Goal: Task Accomplishment & Management: Use online tool/utility

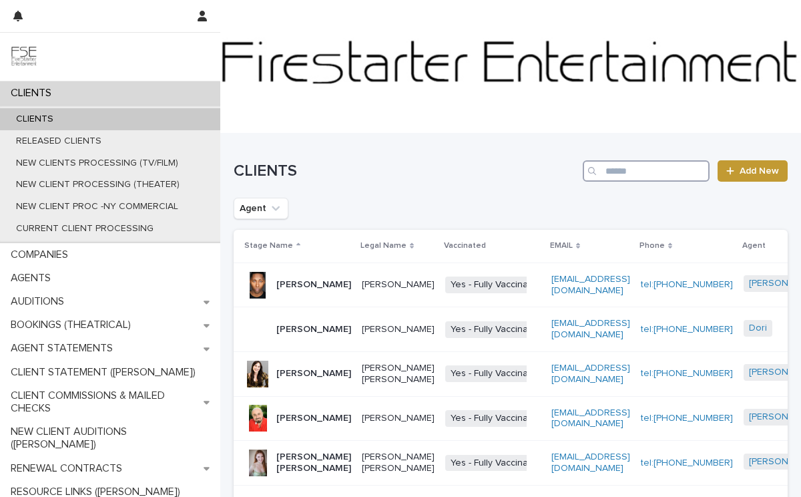
click at [619, 174] on input "Search" at bounding box center [646, 170] width 127 height 21
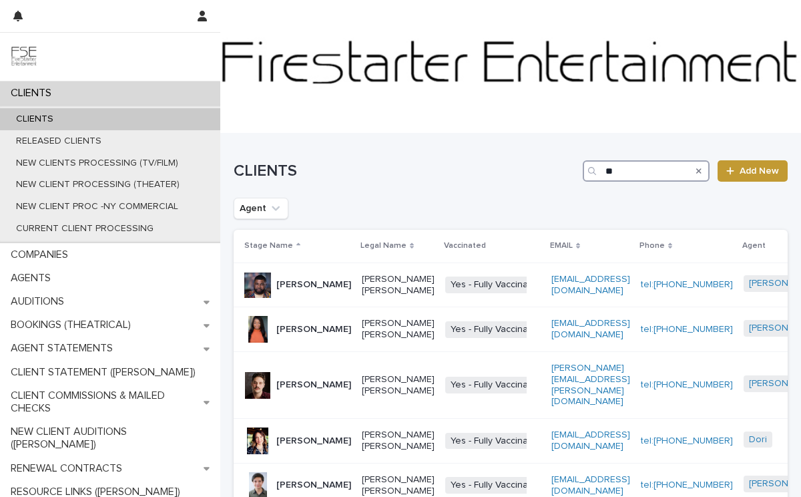
type input "*"
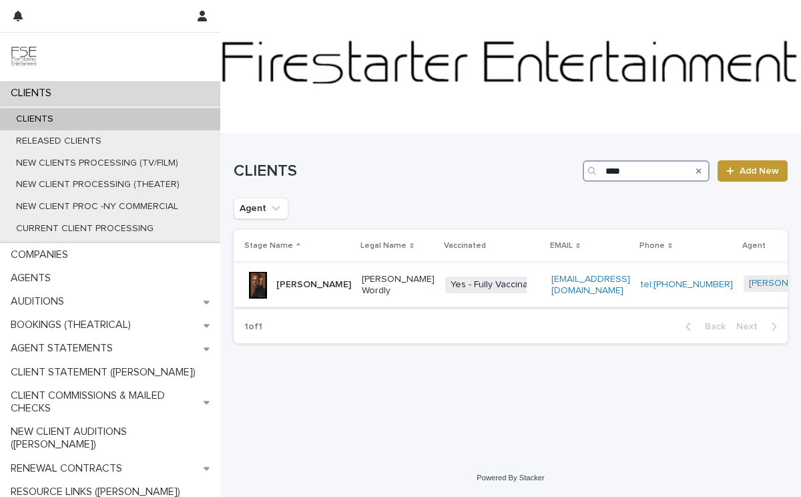
type input "****"
click at [300, 290] on p "[PERSON_NAME]" at bounding box center [313, 284] width 75 height 11
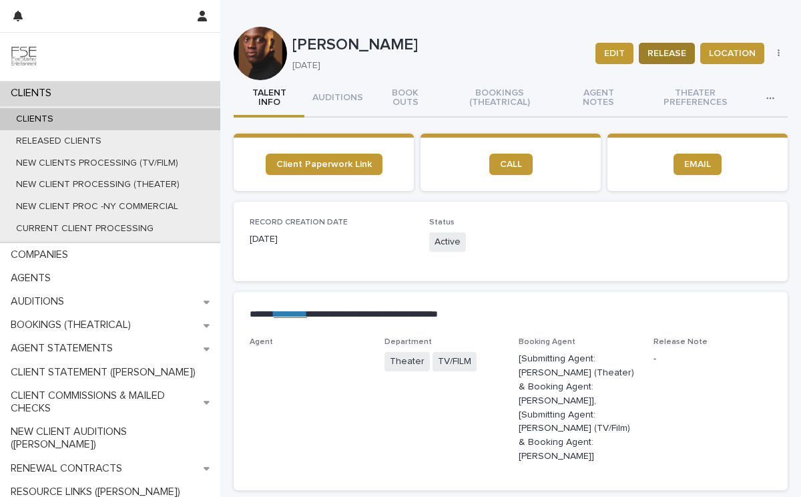
click at [669, 53] on span "RELEASE" at bounding box center [667, 53] width 39 height 13
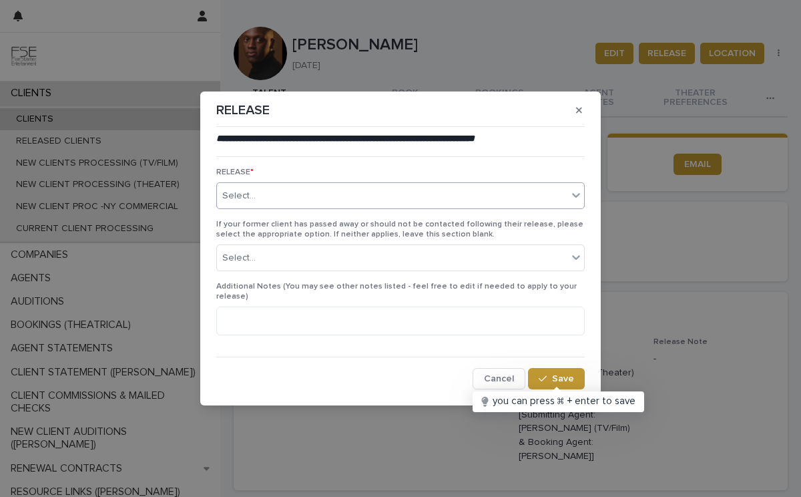
click at [351, 207] on div "Select..." at bounding box center [392, 196] width 351 height 22
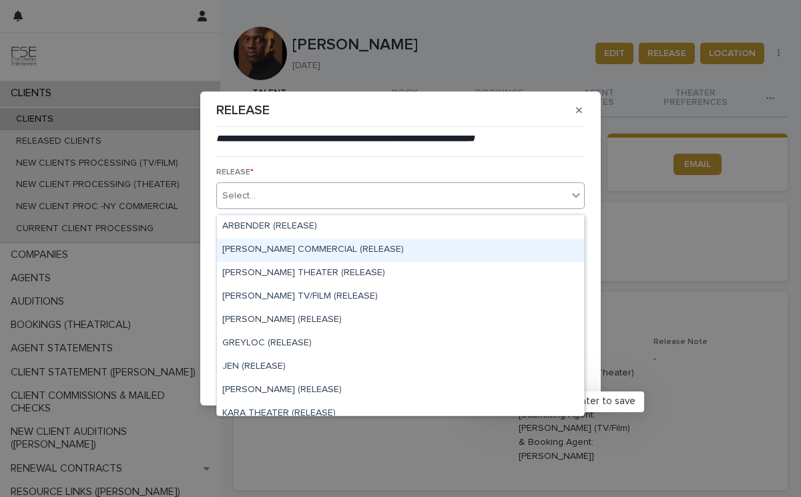
click at [359, 248] on div "[PERSON_NAME] COMMERCIAL (RELEASE)" at bounding box center [400, 249] width 367 height 23
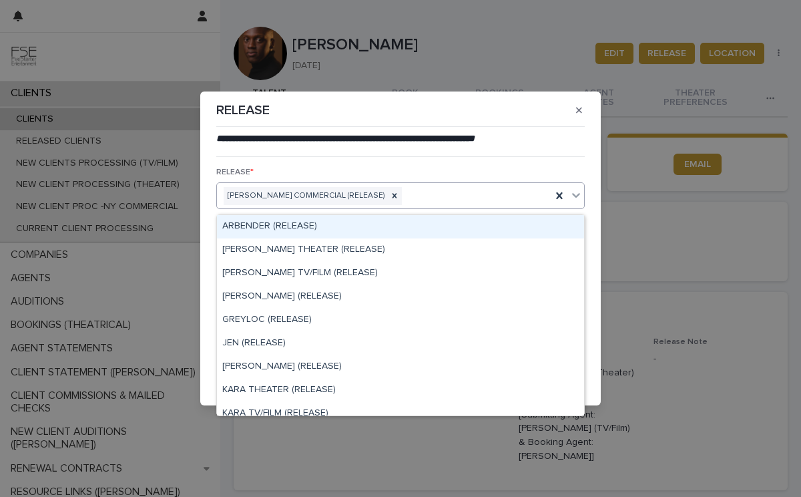
click at [393, 195] on div "[PERSON_NAME] COMMERCIAL (RELEASE)" at bounding box center [384, 195] width 335 height 23
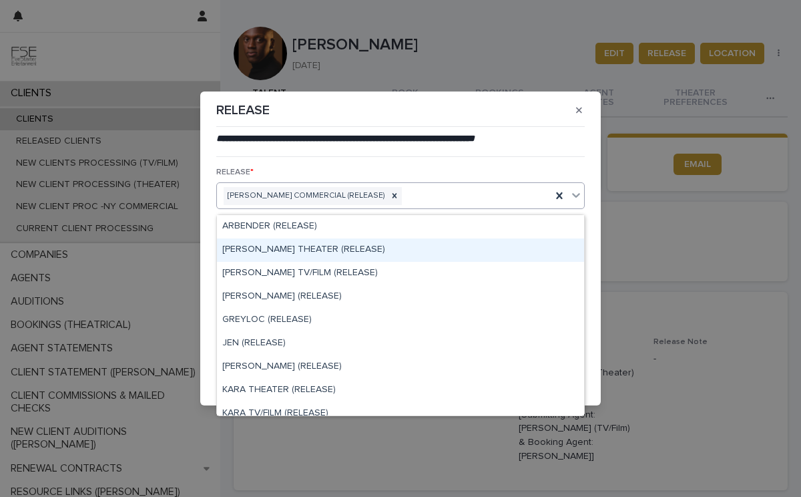
click at [337, 251] on div "[PERSON_NAME] THEATER (RELEASE)" at bounding box center [400, 249] width 367 height 23
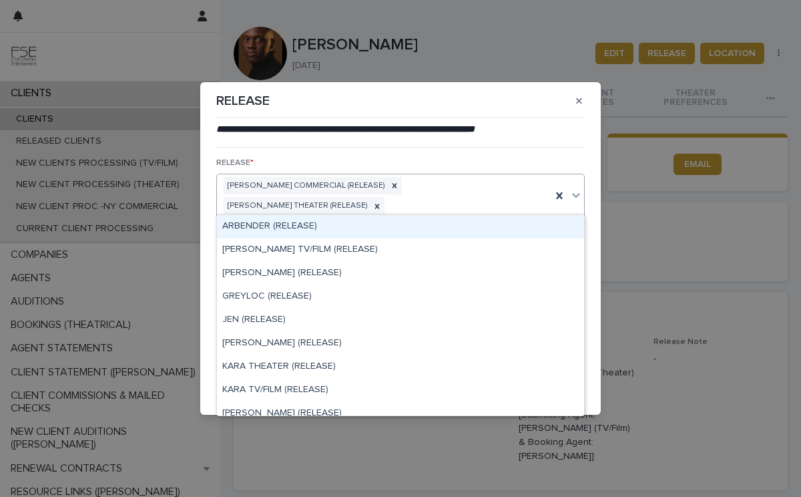
click at [521, 200] on div "[PERSON_NAME] COMMERCIAL (RELEASE) [PERSON_NAME] THEATER (RELEASE)" at bounding box center [384, 196] width 335 height 44
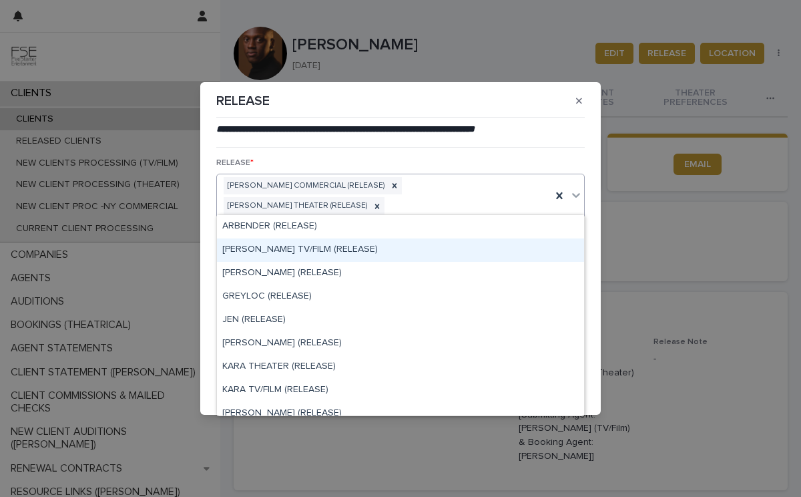
click at [340, 251] on div "[PERSON_NAME] TV/FILM (RELEASE)" at bounding box center [400, 249] width 367 height 23
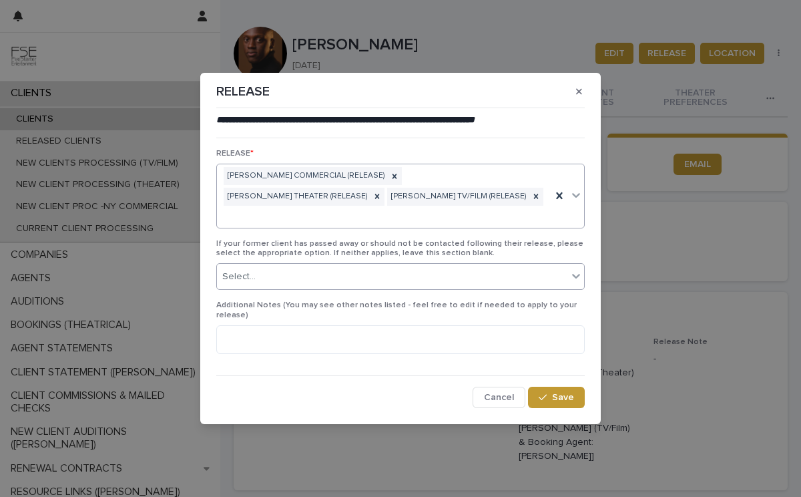
click at [315, 275] on div "Select..." at bounding box center [392, 277] width 351 height 22
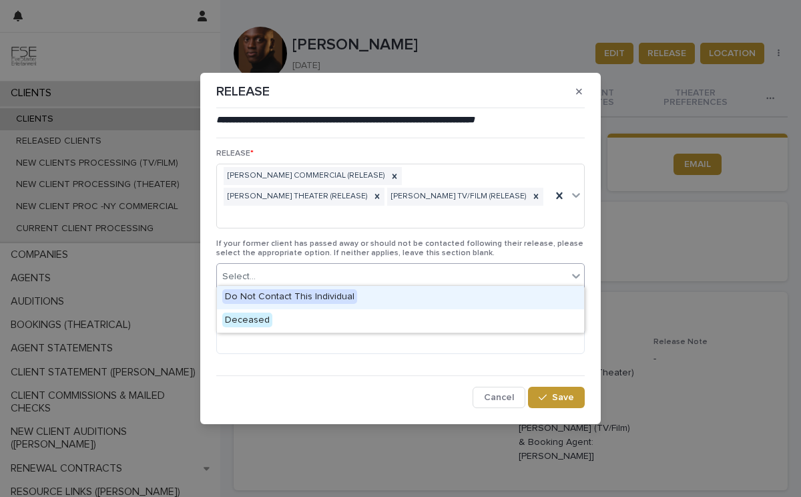
click at [312, 294] on span "Do Not Contact This Individual" at bounding box center [289, 296] width 135 height 15
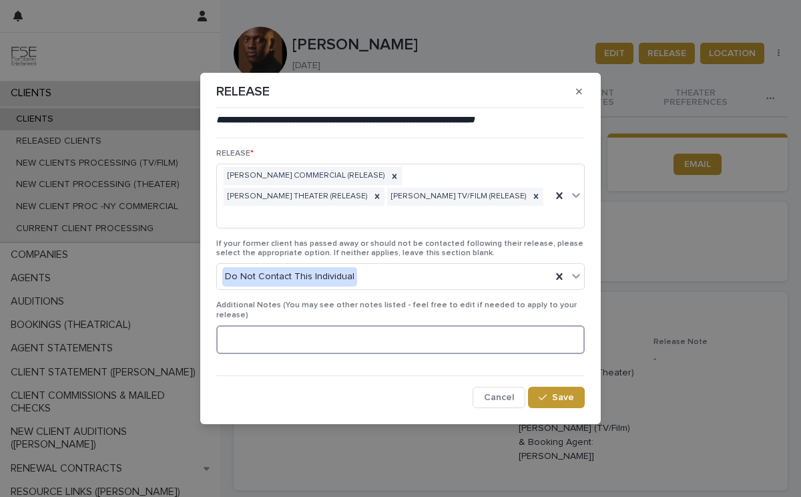
click at [276, 331] on textarea at bounding box center [400, 339] width 369 height 29
click at [367, 328] on textarea "**********" at bounding box center [400, 339] width 369 height 29
type textarea "**********"
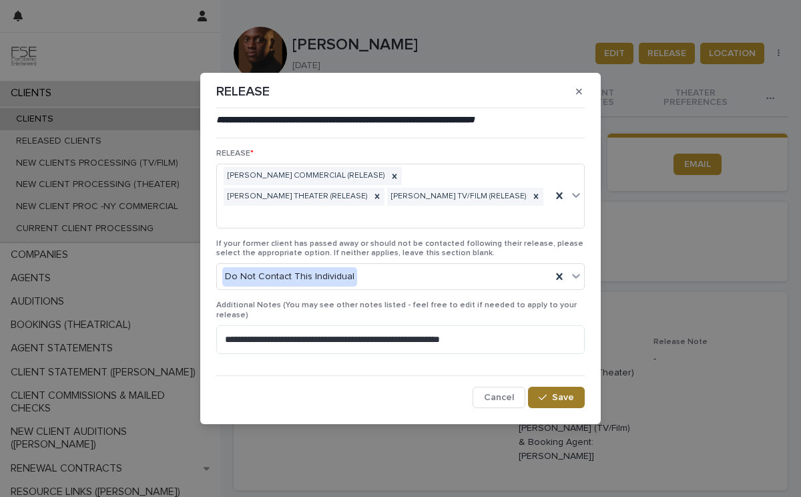
click at [547, 393] on icon "button" at bounding box center [543, 397] width 8 height 9
